Goal: Task Accomplishment & Management: Complete application form

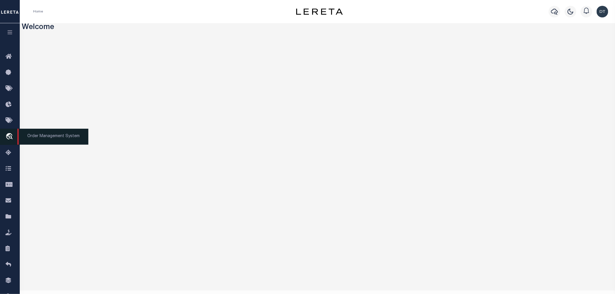
click at [8, 134] on icon "travel_explore" at bounding box center [10, 137] width 9 height 8
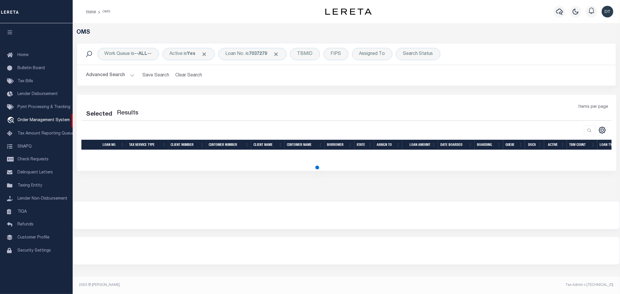
select select "200"
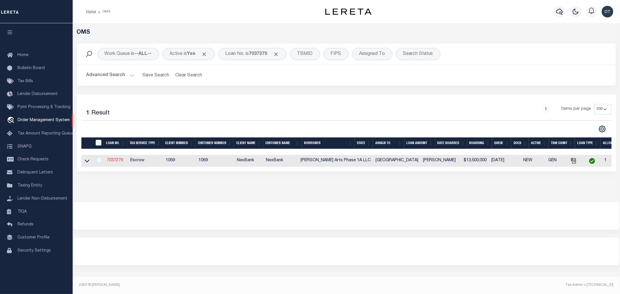
click at [110, 160] on link "7037279" at bounding box center [115, 160] width 16 height 4
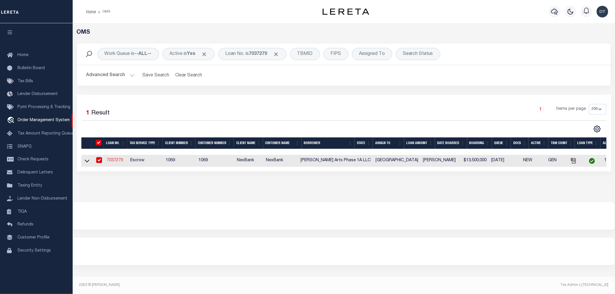
type input "7037279"
type input "[PERSON_NAME] Arts Phase 1A LLC"
select select
select select "10"
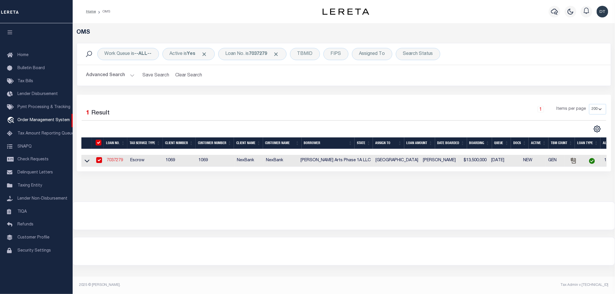
select select "Escrow"
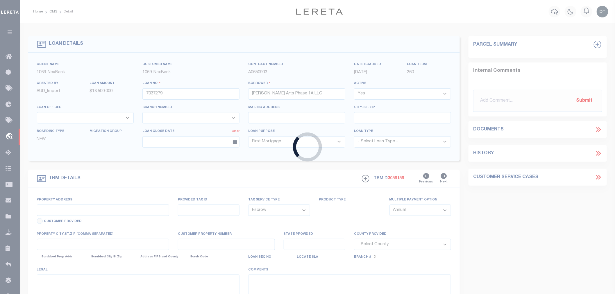
type input "205, 250, 275 AND 308 N [PERSON_NAME]"
select select
type input "[GEOGRAPHIC_DATA] TX 752080000"
type input "[GEOGRAPHIC_DATA]"
select select
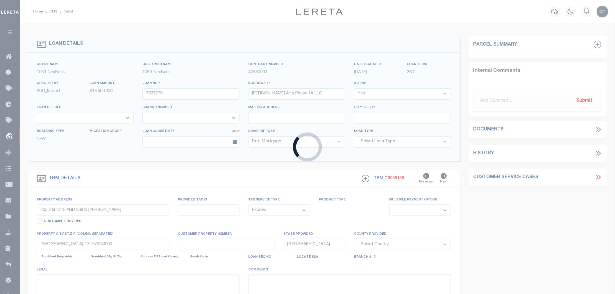
select select "613"
select select "1029"
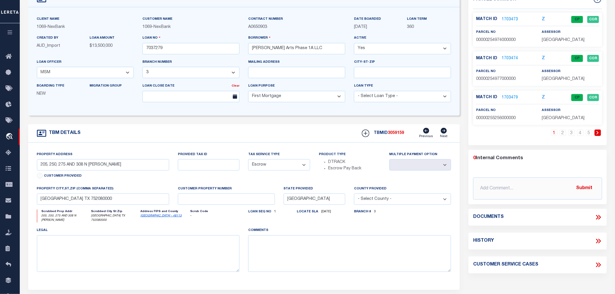
scroll to position [65, 0]
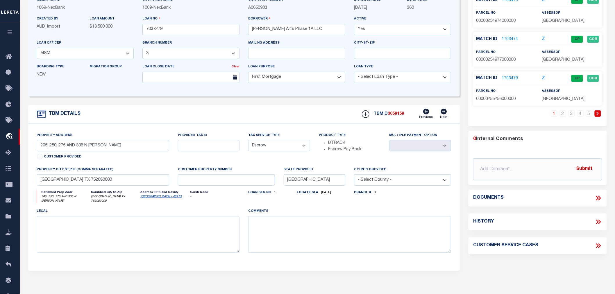
click at [384, 179] on select "- Select County - [GEOGRAPHIC_DATA] Acadia Accomack [PERSON_NAME] [PERSON_NAME]…" at bounding box center [402, 179] width 97 height 11
click at [292, 164] on div "Tax Service Type - Select Tax Service Type - Escrow NonEscrow" at bounding box center [279, 149] width 71 height 34
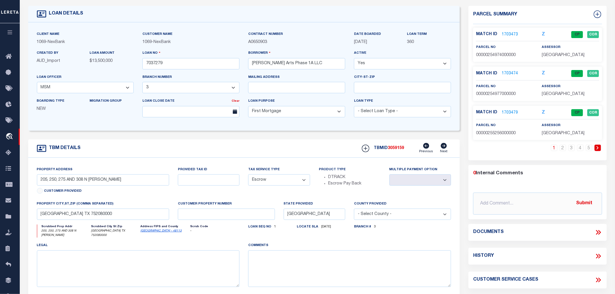
scroll to position [0, 0]
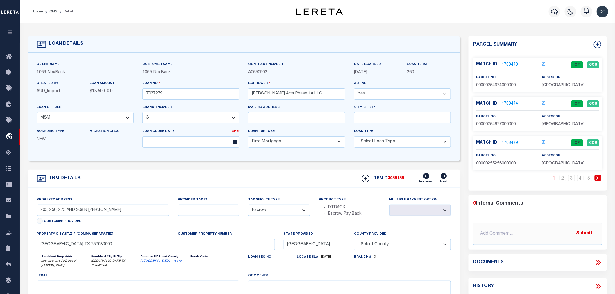
click at [506, 65] on link "1703473" at bounding box center [510, 65] width 16 height 6
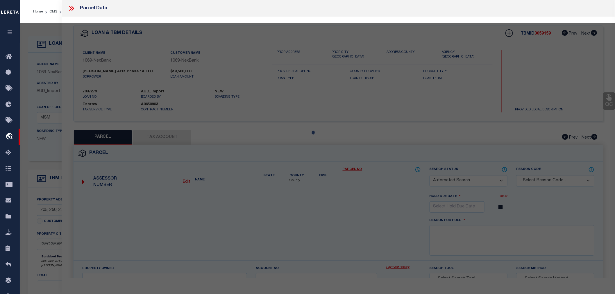
checkbox input "false"
select select "CP"
type input "[PERSON_NAME] ARTS PH 1A LLC"
select select
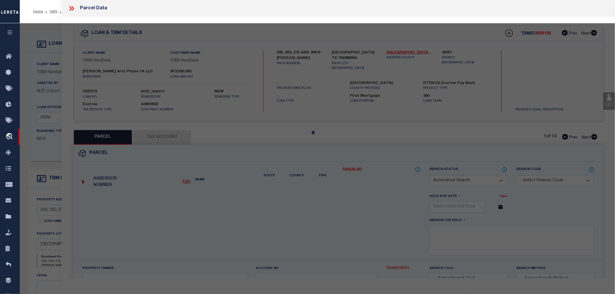
type input "[STREET_ADDRESS][PERSON_NAME]"
type input "[GEOGRAPHIC_DATA]"
type textarea "1: DALLAS LAND AND LOAN 2 2: BLK 27/3127 LT 4 3: 4: INT201700127603 DD05042017 …"
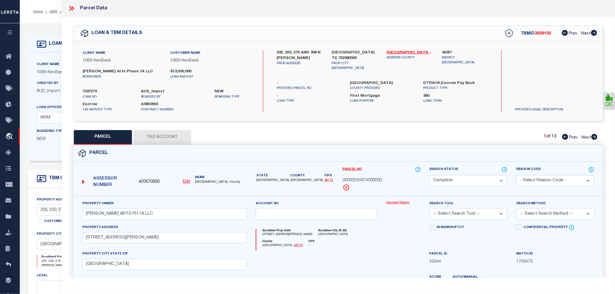
click at [500, 215] on select "-- Select Search Tool -- 3rd Party Website Agency File Agency Website ATLS CNV-…" at bounding box center [469, 213] width 78 height 11
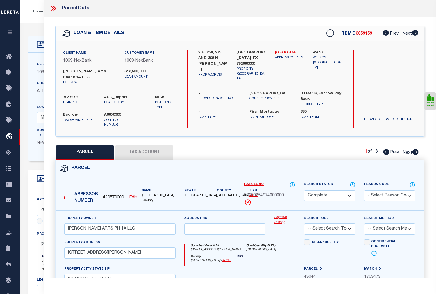
click at [436, 207] on html "Home OMS Detail" at bounding box center [218, 225] width 436 height 451
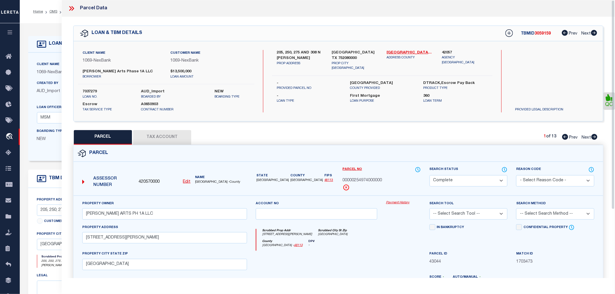
click at [72, 8] on icon at bounding box center [72, 9] width 8 height 8
